Goal: Find specific page/section: Find specific page/section

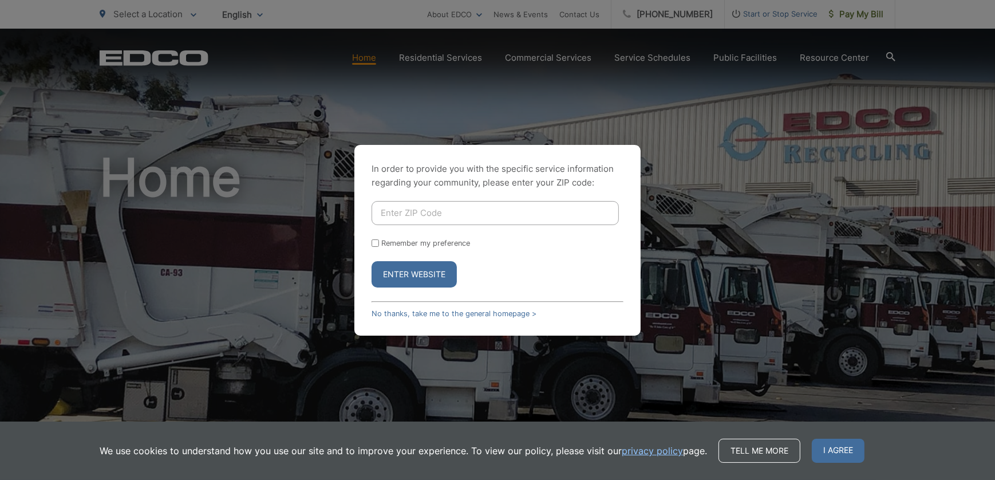
click at [417, 271] on button "Enter Website" at bounding box center [413, 274] width 85 height 26
click at [836, 449] on span "I agree" at bounding box center [838, 450] width 53 height 24
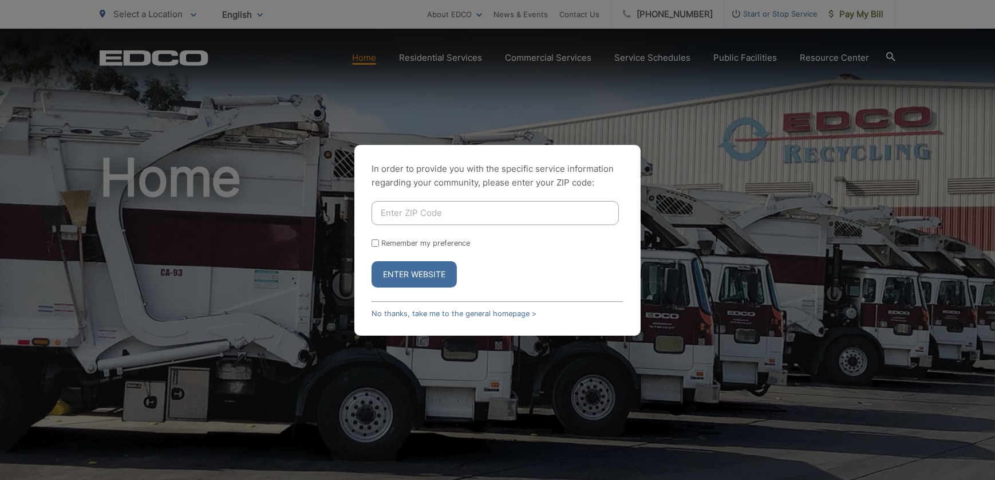
click at [450, 212] on input "Enter ZIP Code" at bounding box center [494, 213] width 247 height 24
type input "92028"
drag, startPoint x: 433, startPoint y: 278, endPoint x: 375, endPoint y: 293, distance: 59.7
drag, startPoint x: 375, startPoint y: 293, endPoint x: 335, endPoint y: 232, distance: 72.7
click at [335, 232] on div "In order to provide you with the specific service information regarding your co…" at bounding box center [497, 240] width 995 height 480
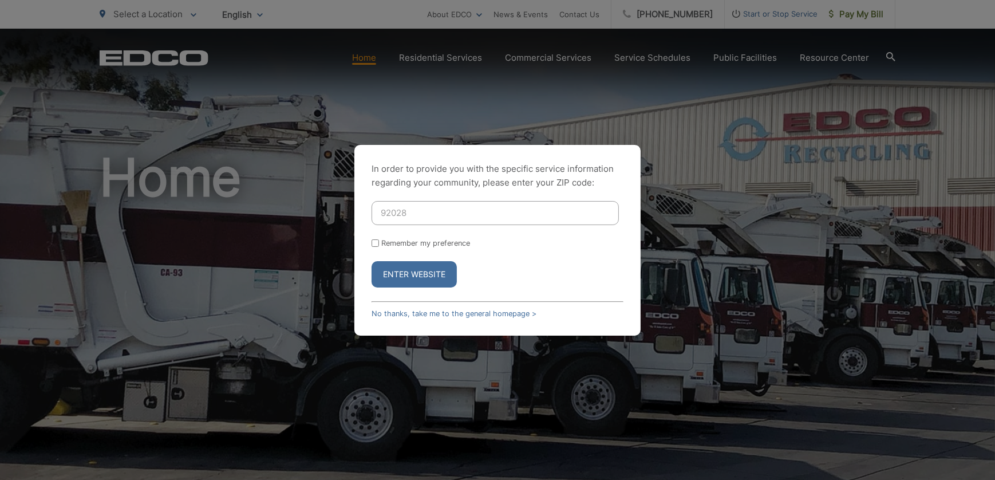
click at [378, 243] on input "Remember my preference" at bounding box center [374, 242] width 7 height 7
checkbox input "true"
click at [397, 270] on button "Enter Website" at bounding box center [413, 274] width 85 height 26
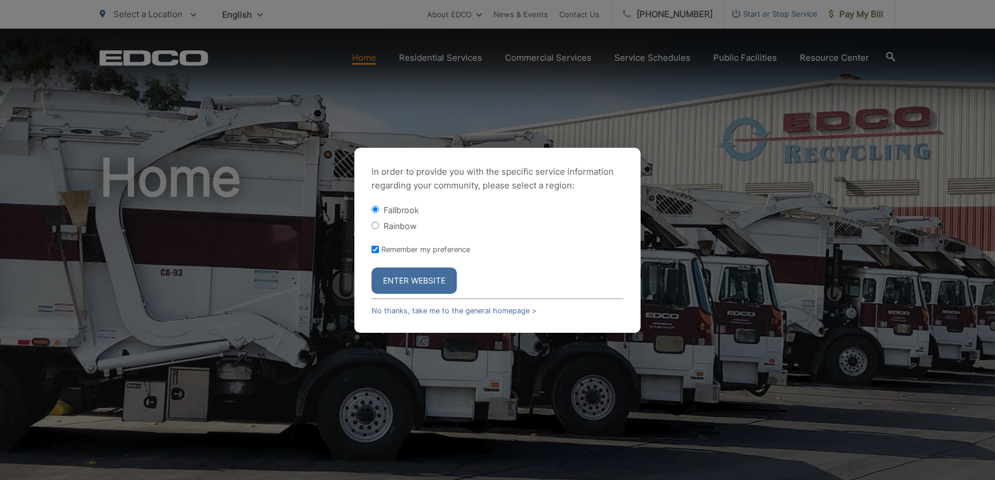
click at [404, 278] on button "Enter Website" at bounding box center [413, 280] width 85 height 26
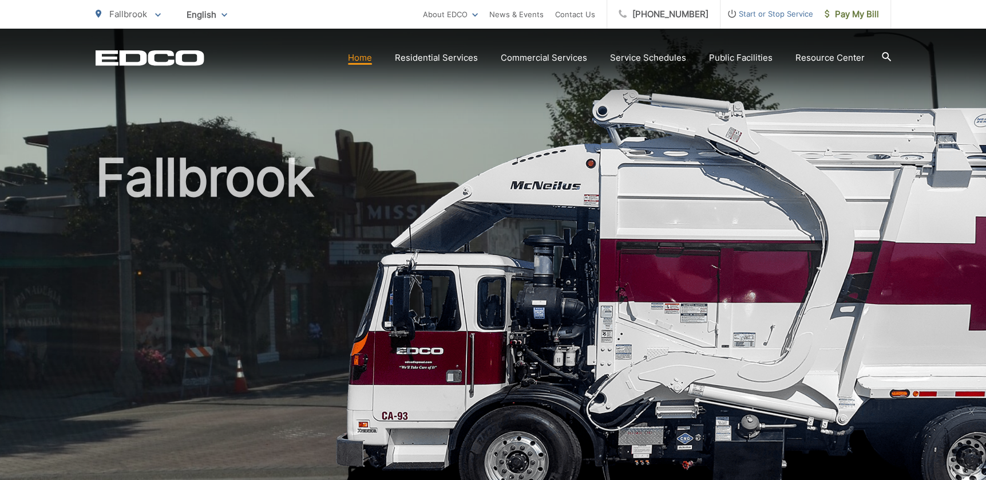
click at [903, 73] on div "Fallbrook" at bounding box center [493, 265] width 986 height 472
click at [923, 80] on div "Fallbrook" at bounding box center [493, 265] width 986 height 472
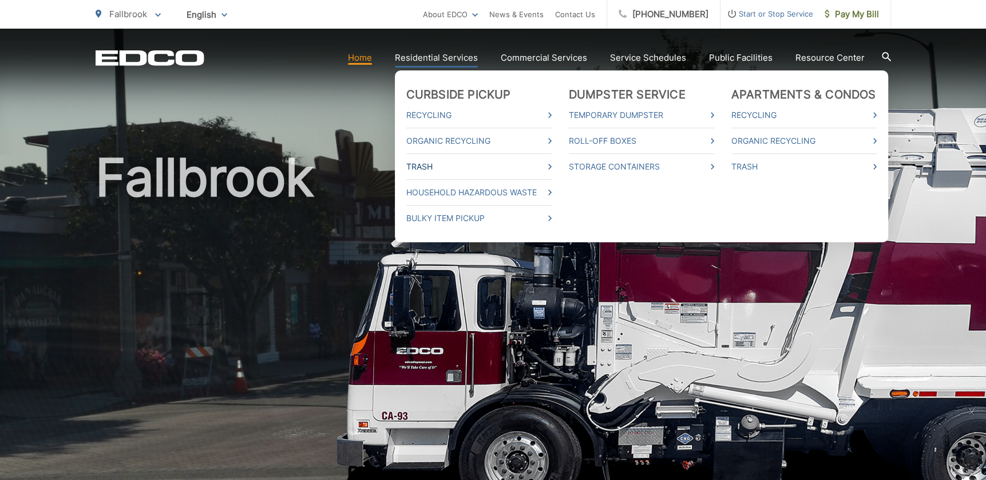
click at [430, 165] on link "Trash" at bounding box center [478, 167] width 145 height 14
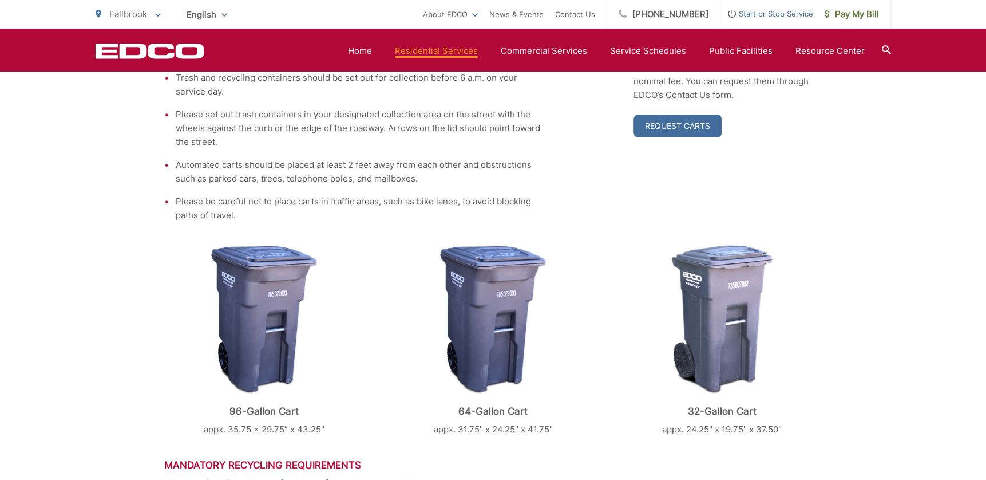
scroll to position [189, 0]
